Goal: Check status: Check status

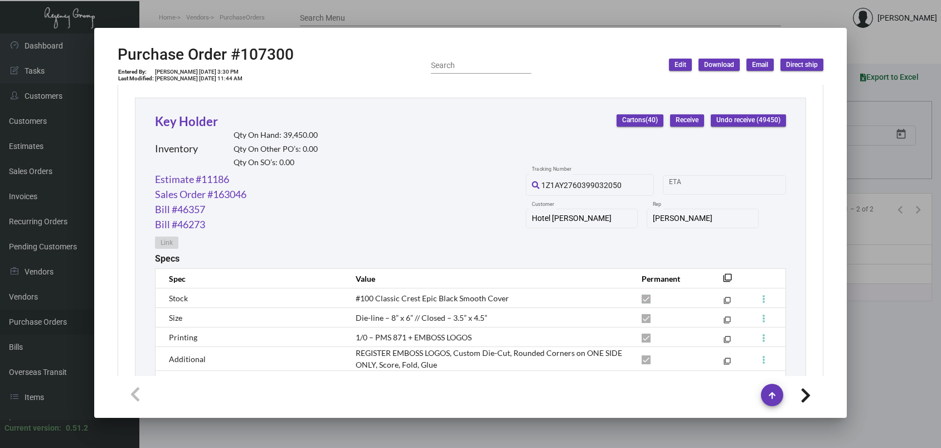
scroll to position [446, 0]
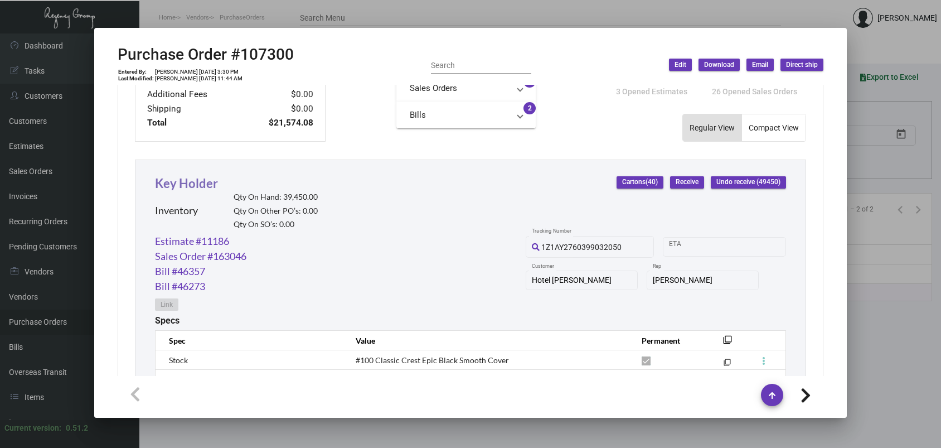
drag, startPoint x: 178, startPoint y: 195, endPoint x: 177, endPoint y: 182, distance: 12.3
click at [178, 194] on div "Inventory Qty On Hand: 39,450.00 Qty On Other PO’s: 0.00 Qty On SO’s: 0.00" at bounding box center [236, 212] width 163 height 41
click at [177, 182] on link "Key Holder" at bounding box center [186, 183] width 63 height 15
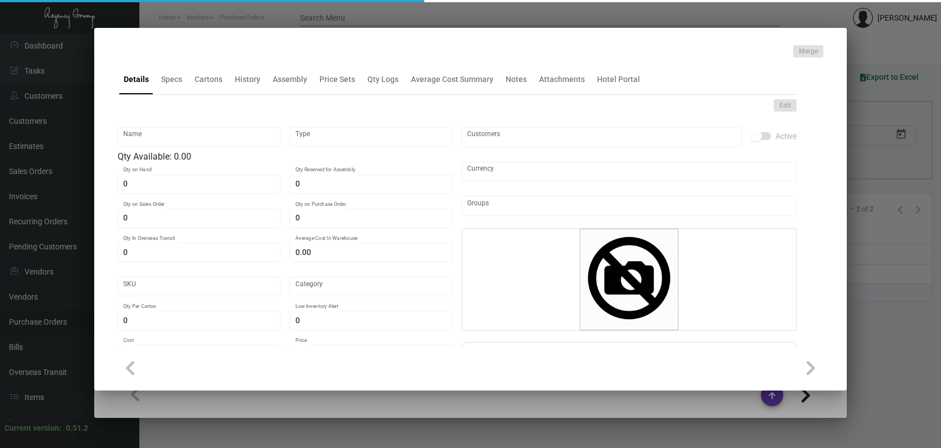
type input "Key Holder"
type input "Inventory"
type input "39,450"
type input "$ 0.43628"
type input "Standard"
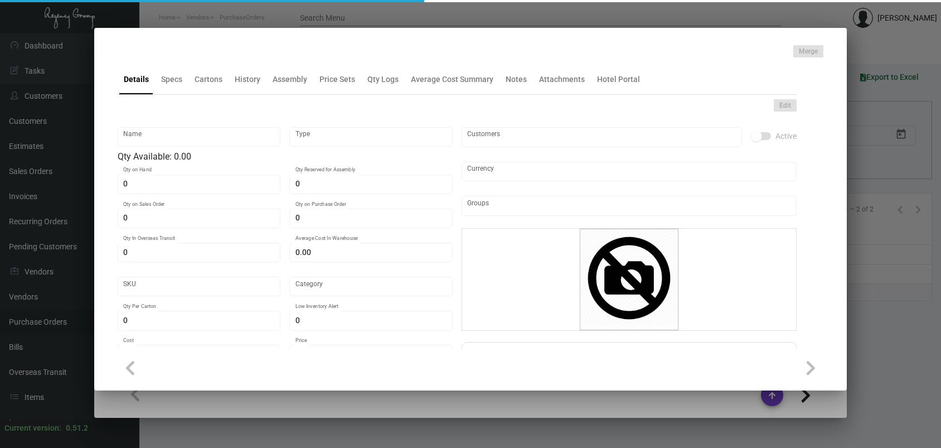
type input "1,000"
type input "$ 0.43628"
type input "$ 0.24"
checkbox input "true"
type input "United States Dollar $"
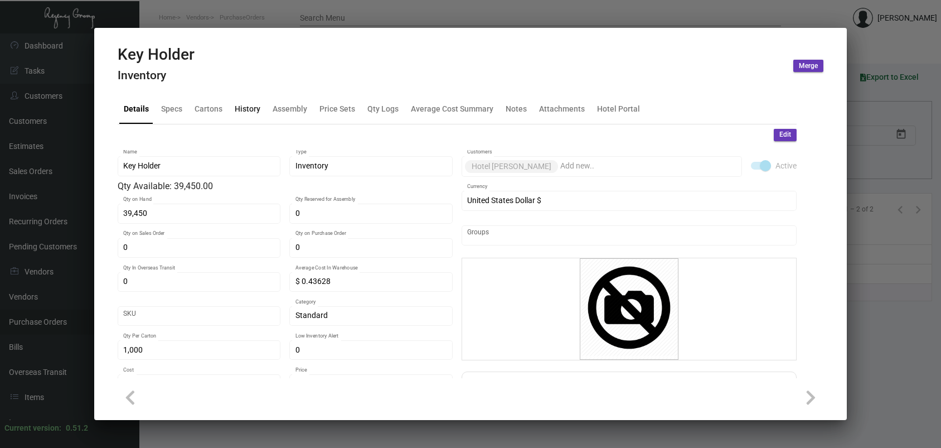
click at [242, 100] on div "History" at bounding box center [247, 108] width 35 height 27
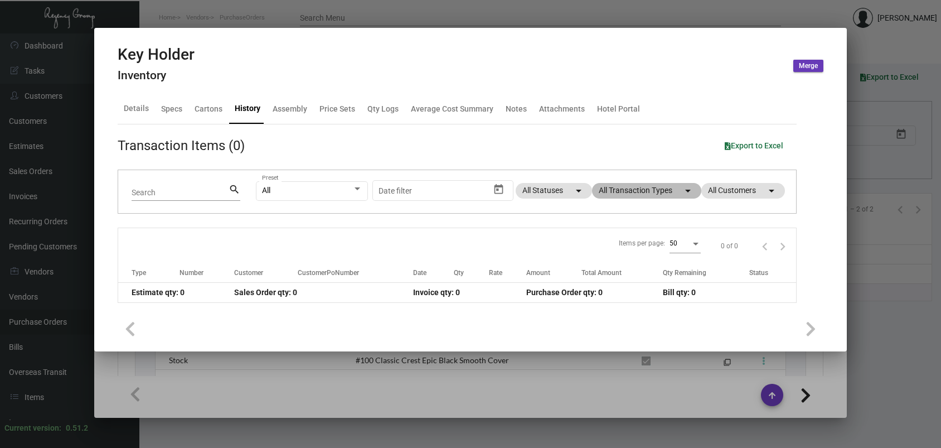
click at [649, 193] on mat-chip "All Transaction Types arrow_drop_down" at bounding box center [646, 191] width 109 height 16
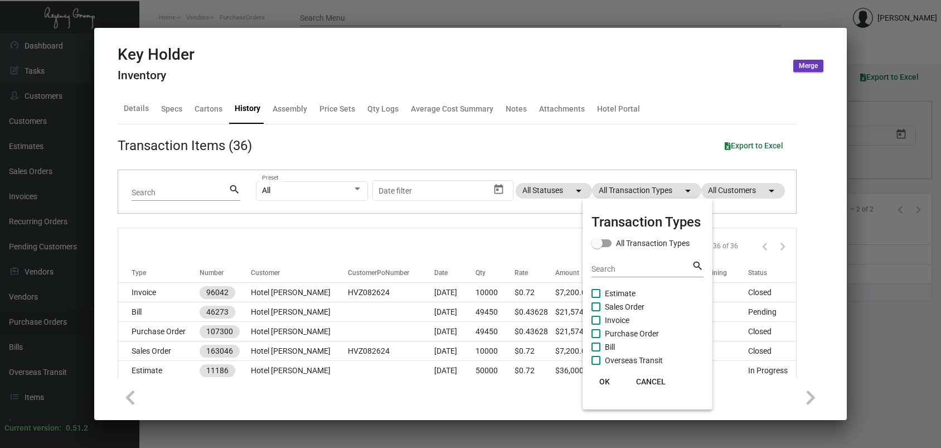
drag, startPoint x: 632, startPoint y: 333, endPoint x: 597, endPoint y: 361, distance: 44.9
click at [632, 334] on span "Purchase Order" at bounding box center [632, 333] width 54 height 13
click at [596, 338] on input "Purchase Order" at bounding box center [596, 338] width 1 height 1
checkbox input "true"
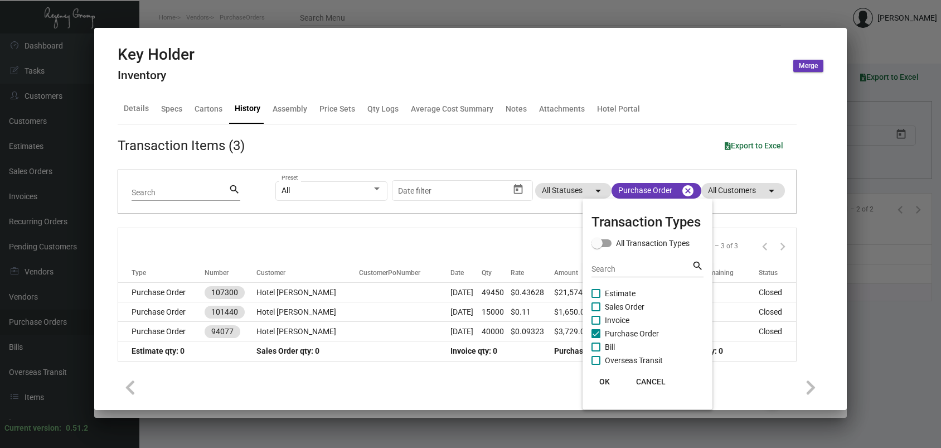
click at [606, 384] on span "OK" at bounding box center [604, 381] width 11 height 9
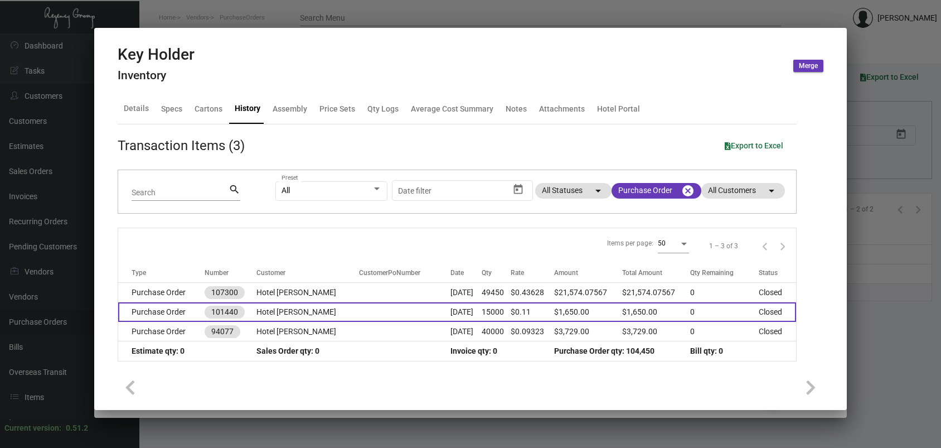
click at [275, 308] on td "Hotel [PERSON_NAME]" at bounding box center [308, 312] width 103 height 20
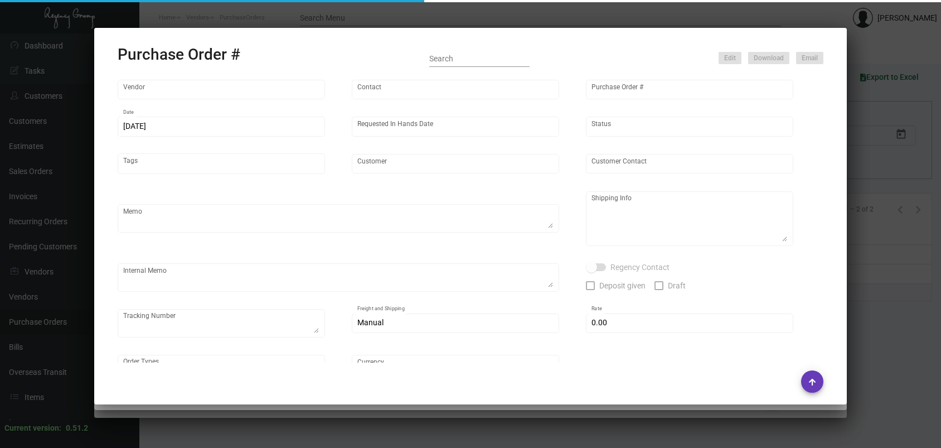
type input "Docuvision"
type input "[PERSON_NAME]"
type input "101440"
type input "[DATE]"
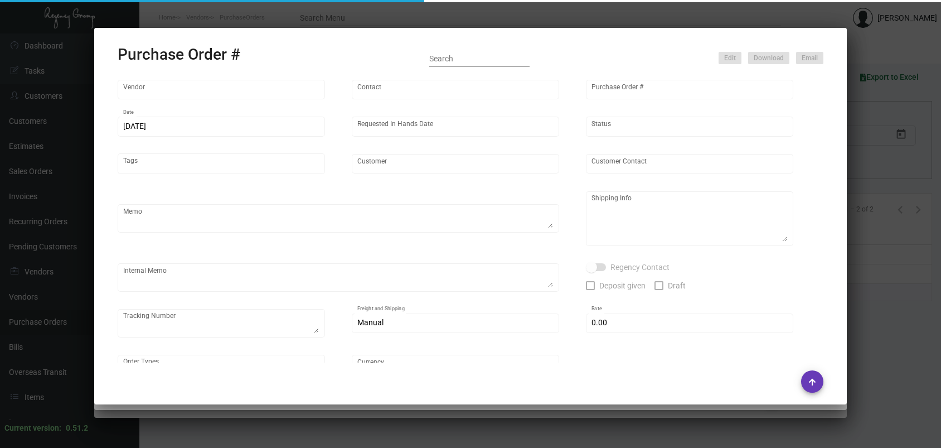
type input "Hotel [PERSON_NAME]"
type textarea "Regency Group NJ - [PERSON_NAME] [STREET_ADDRESS]"
type textarea "[DATE] Shipped from DOcuvision by UPS Ground TK#1Z1AY2760394223700 Cost $83.52t…"
checkbox input "true"
type input "$ 0.00"
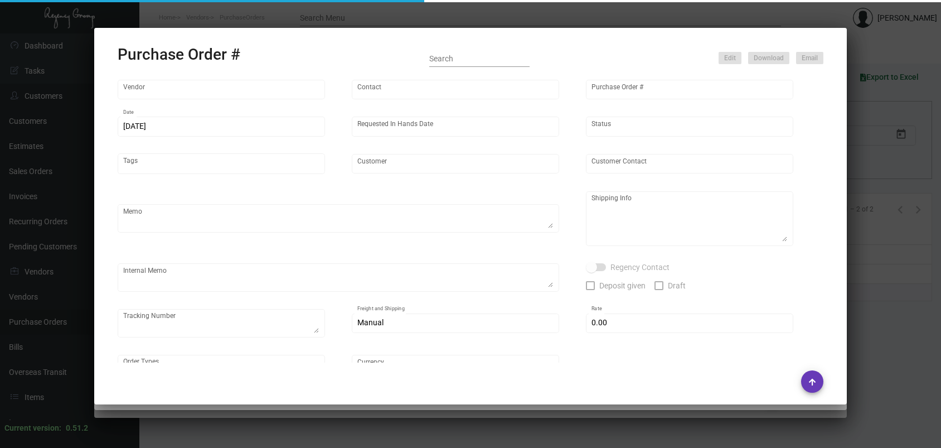
type input "United States Dollar $"
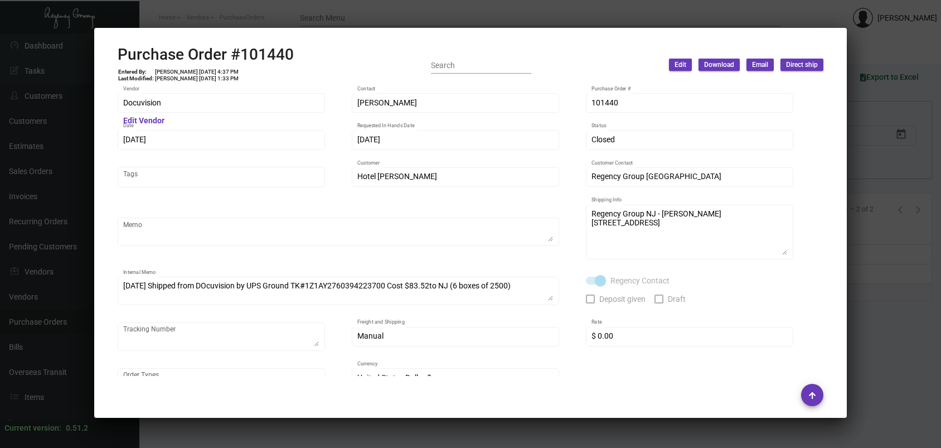
drag, startPoint x: 301, startPoint y: 15, endPoint x: 301, endPoint y: 40, distance: 24.5
click at [301, 16] on div at bounding box center [470, 224] width 941 height 448
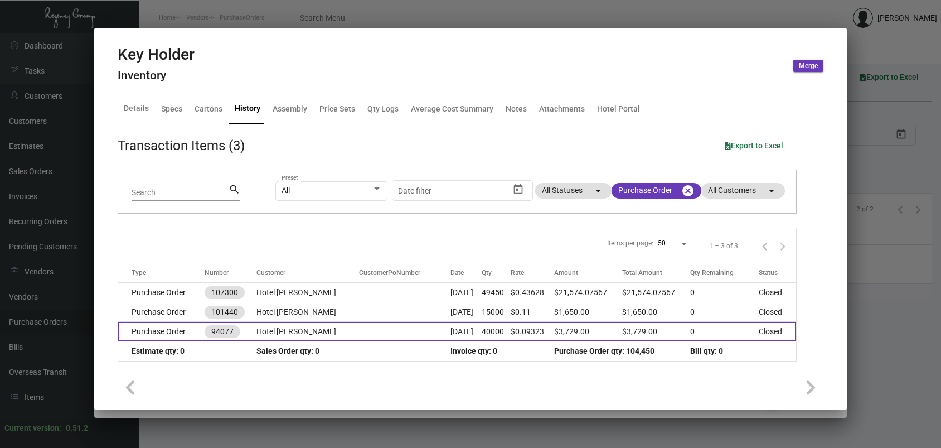
click at [315, 326] on td "Hotel [PERSON_NAME]" at bounding box center [308, 332] width 103 height 20
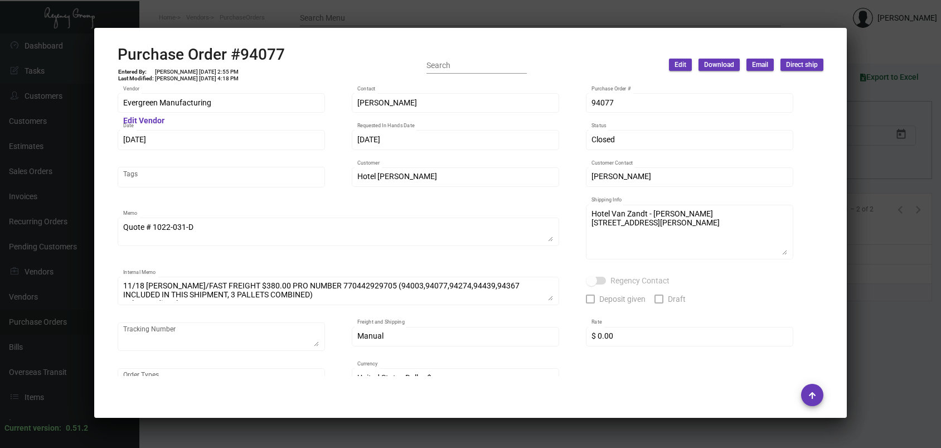
click at [332, 11] on div at bounding box center [470, 224] width 941 height 448
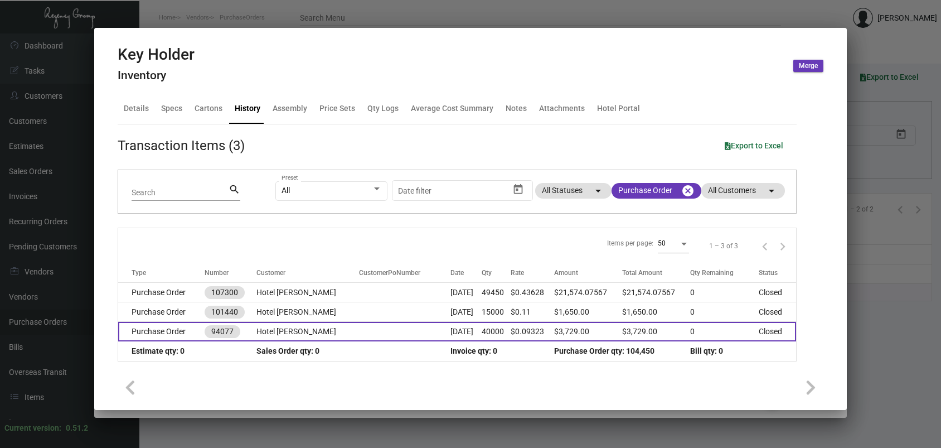
click at [287, 334] on td "Hotel [PERSON_NAME]" at bounding box center [308, 332] width 103 height 20
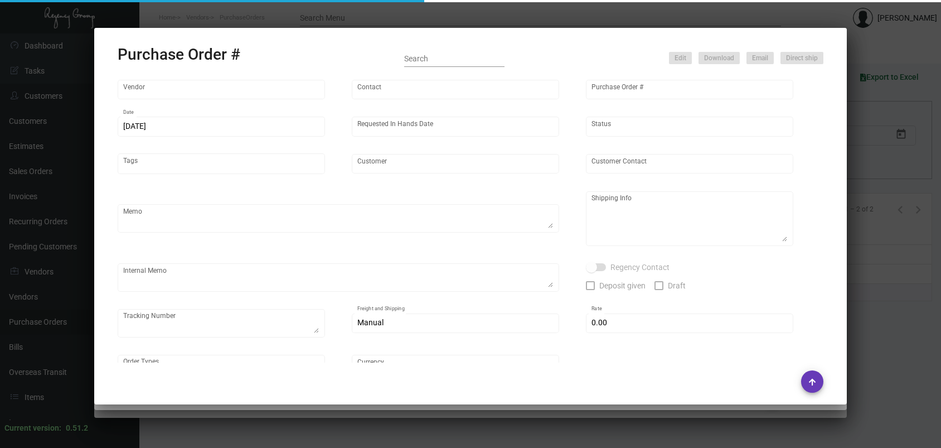
type input "Evergreen Manufacturing"
type input "[PERSON_NAME]"
type input "94077"
type input "[DATE]"
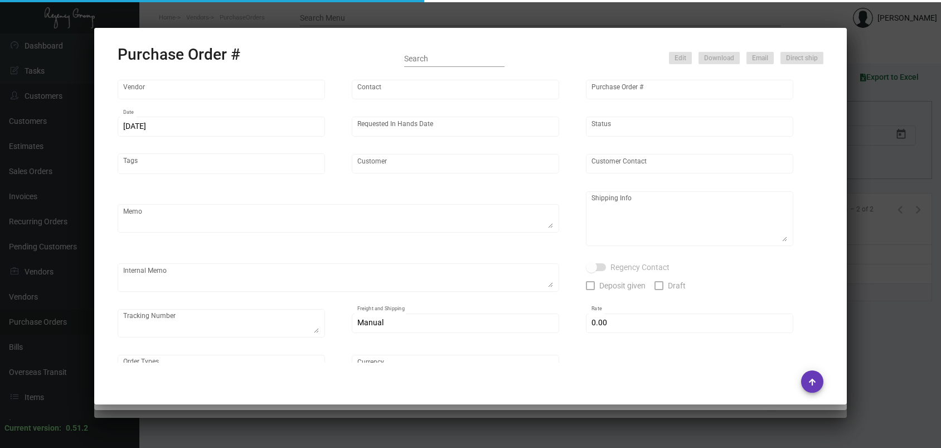
type input "Hotel [PERSON_NAME]"
type input "[PERSON_NAME]"
type textarea "Quote # 1022-031-D"
type textarea "Hotel Van Zandt - [PERSON_NAME] [STREET_ADDRESS][PERSON_NAME]"
type textarea "11/18 [PERSON_NAME]/FAST FREIGHT $380.00 PRO NUMBER 770442929705 (94003,94077,9…"
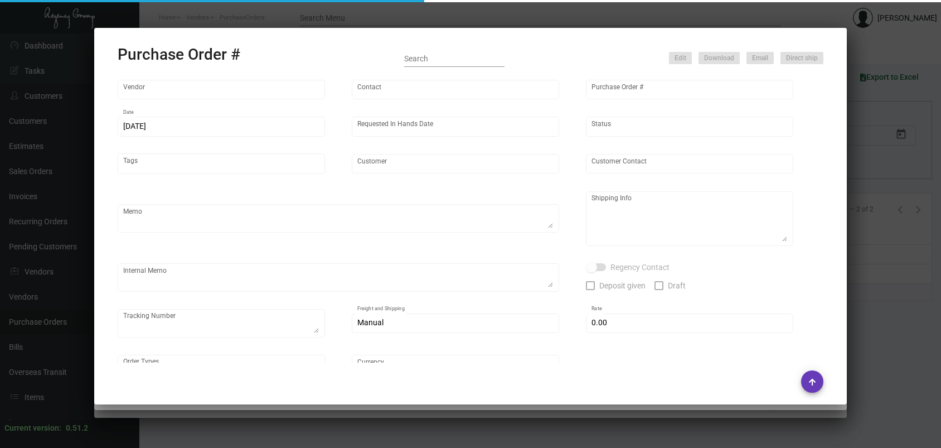
type input "$ 0.00"
type input "United States Dollar $"
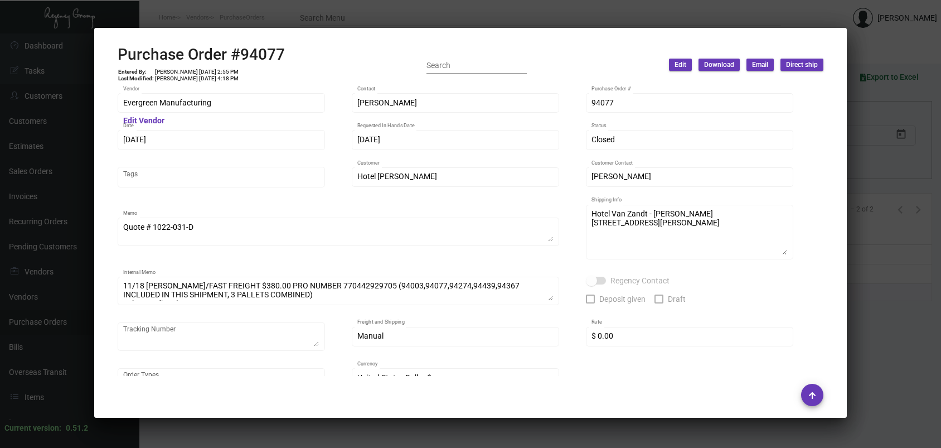
drag, startPoint x: 306, startPoint y: 16, endPoint x: 303, endPoint y: 32, distance: 16.4
click at [306, 16] on div at bounding box center [470, 224] width 941 height 448
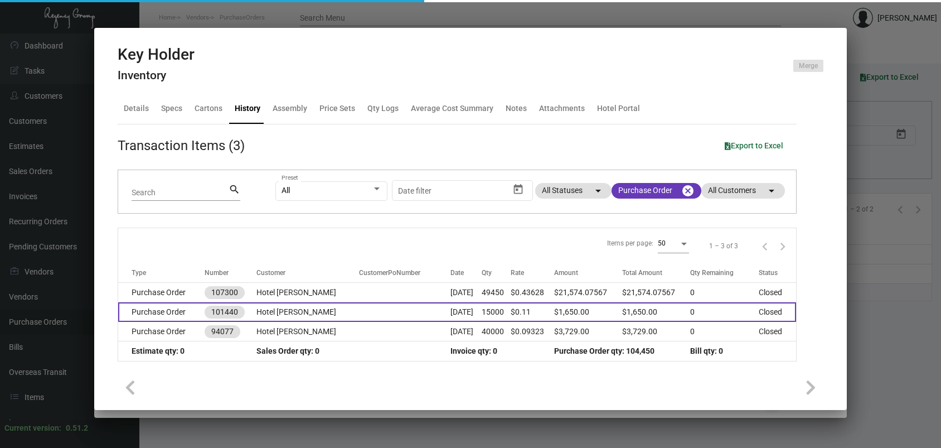
click at [252, 308] on td "101440" at bounding box center [231, 312] width 52 height 20
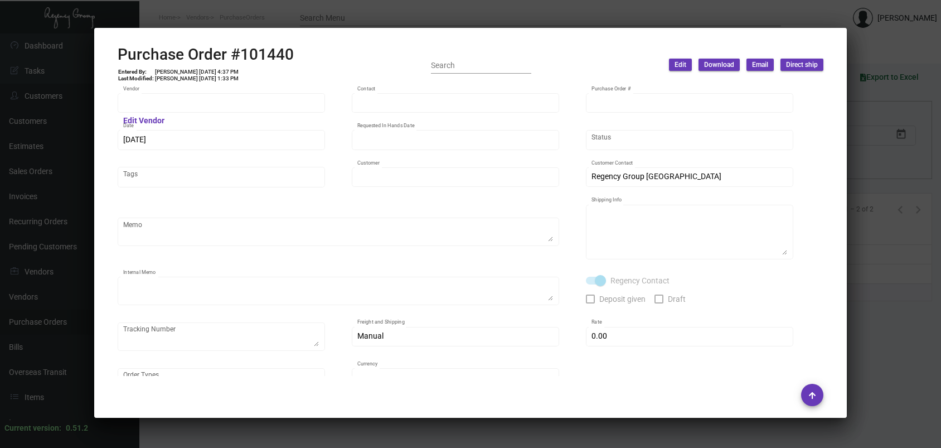
type input "Docuvision"
type input "[PERSON_NAME]"
type input "101440"
type input "[DATE]"
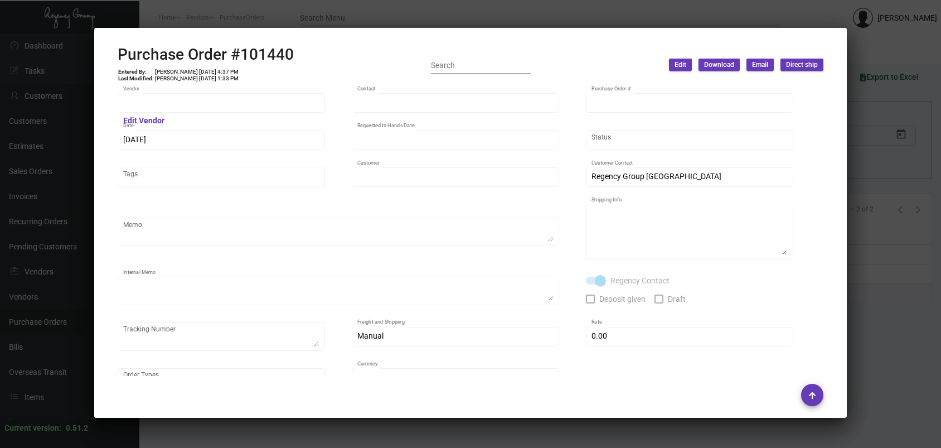
type input "Hotel [PERSON_NAME]"
type textarea "Regency Group NJ - [PERSON_NAME] [STREET_ADDRESS]"
type textarea "[DATE] Shipped from DOcuvision by UPS Ground TK#1Z1AY2760394223700 Cost $83.52t…"
checkbox input "true"
type input "$ 0.00"
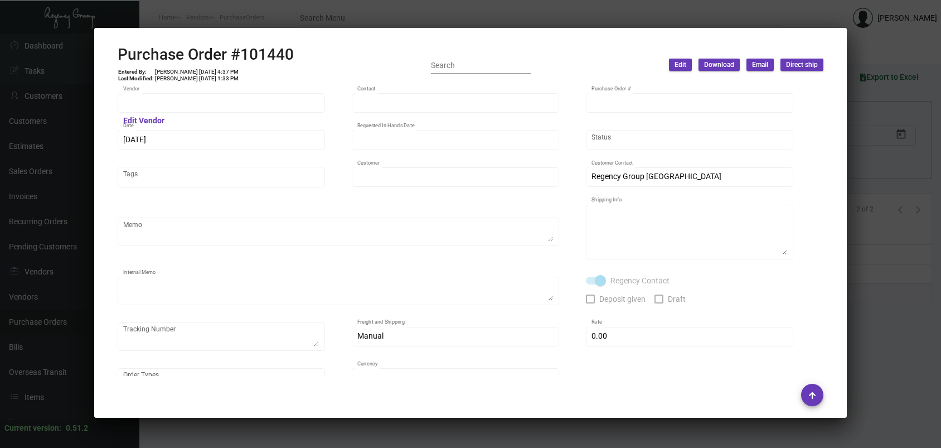
type input "United States Dollar $"
